Goal: Transaction & Acquisition: Purchase product/service

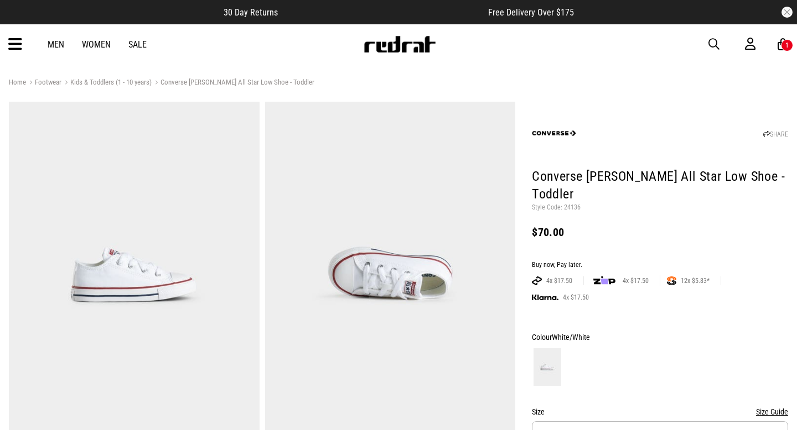
click at [717, 40] on span "button" at bounding box center [713, 44] width 11 height 13
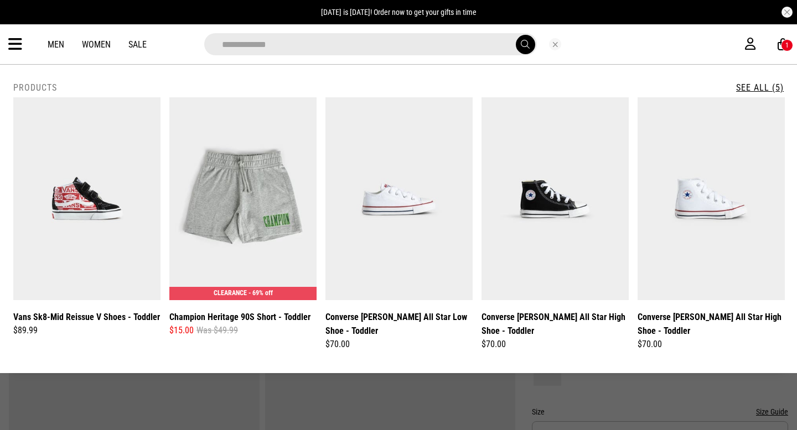
type input "**********"
click at [516, 35] on button "submit" at bounding box center [525, 44] width 19 height 19
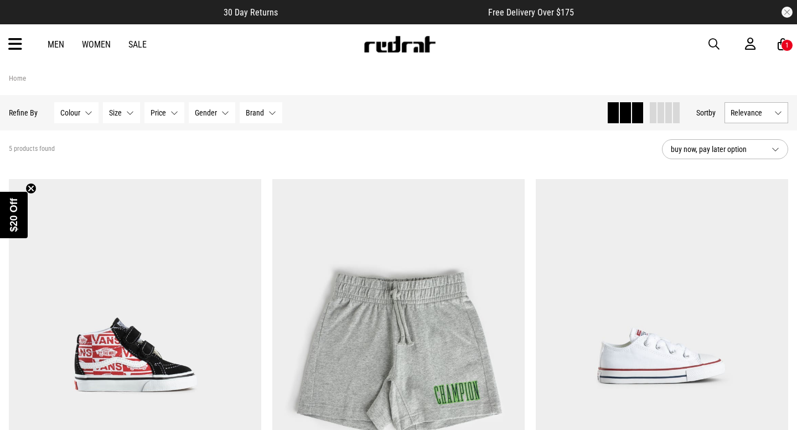
click at [18, 38] on icon at bounding box center [15, 44] width 14 height 18
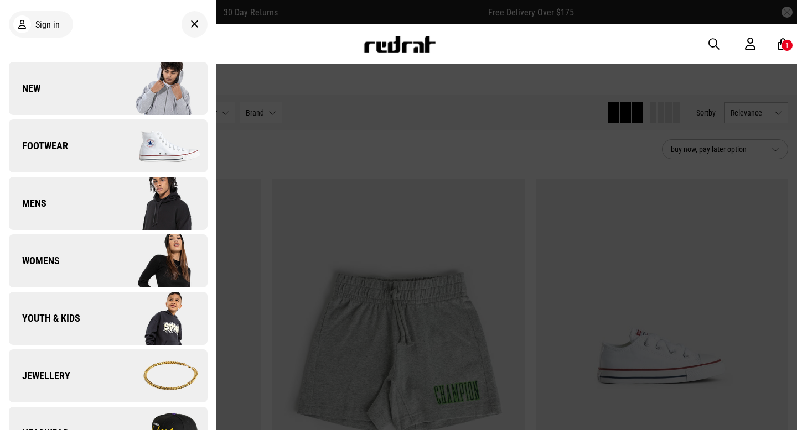
click at [60, 127] on link "Footwear" at bounding box center [108, 145] width 199 height 53
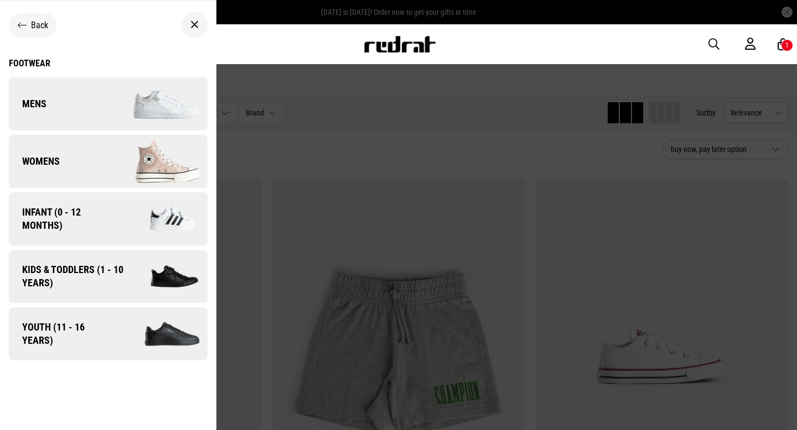
click at [92, 265] on span "Kids & Toddlers (1 - 10 years)" at bounding box center [69, 276] width 120 height 27
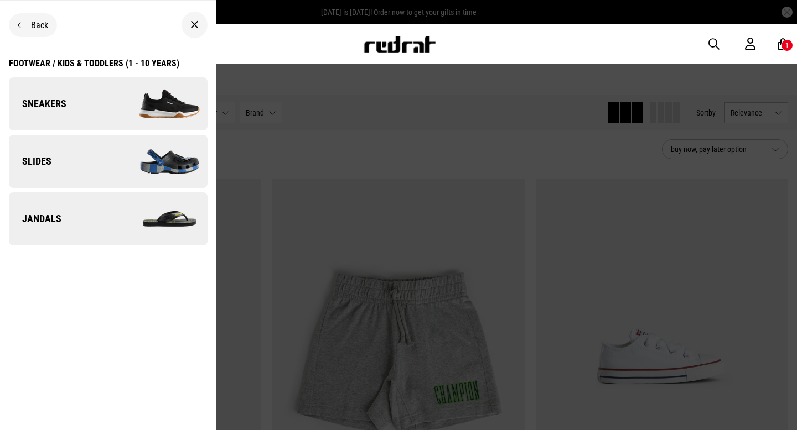
click at [107, 159] on link "Slides" at bounding box center [108, 161] width 199 height 53
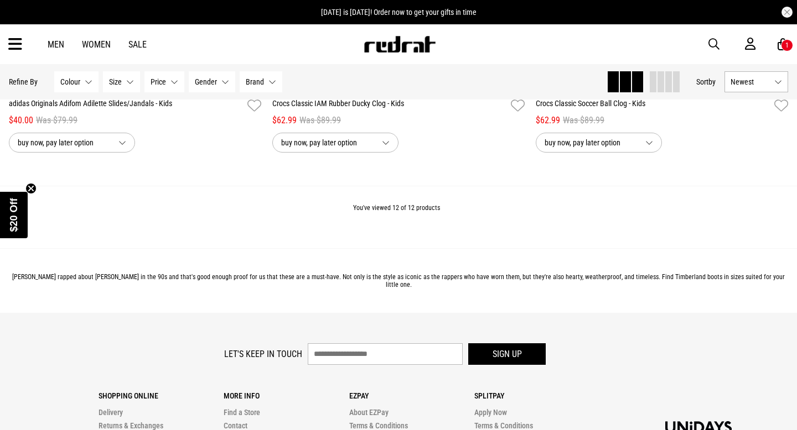
scroll to position [1770, 0]
